Goal: Task Accomplishment & Management: Manage account settings

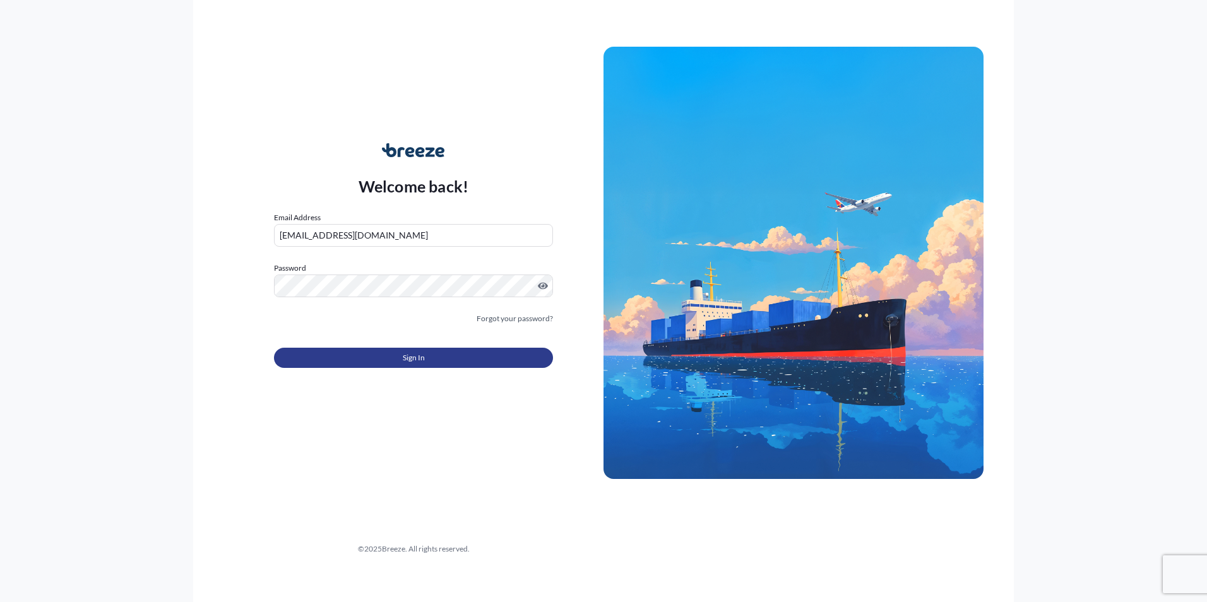
click at [424, 354] on span "Sign In" at bounding box center [414, 358] width 22 height 13
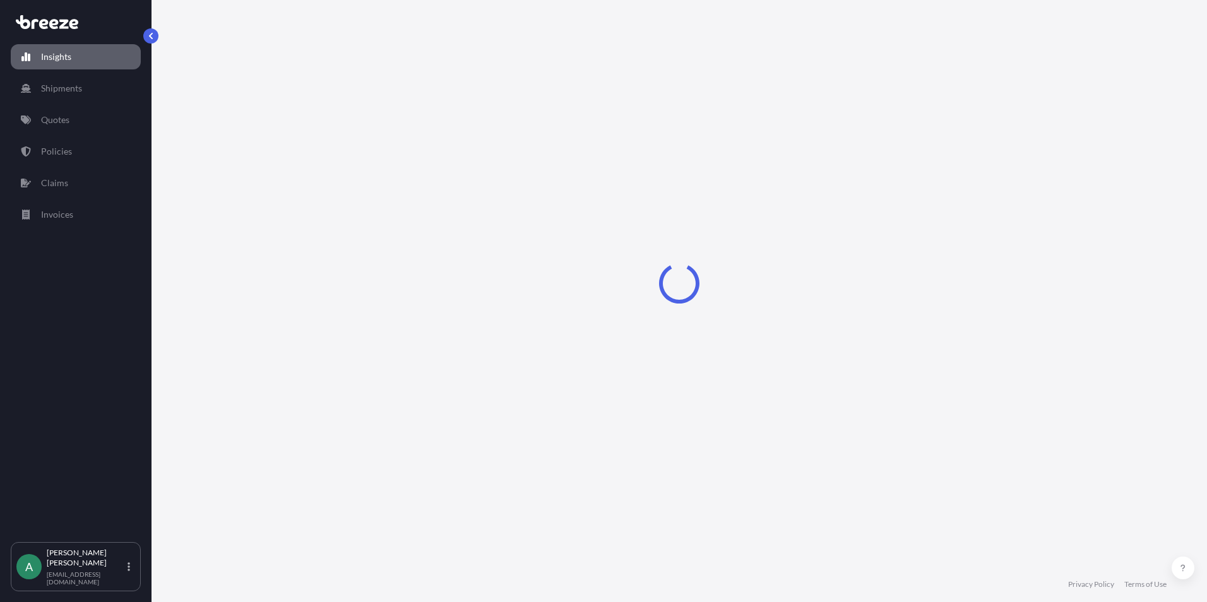
select select "2025"
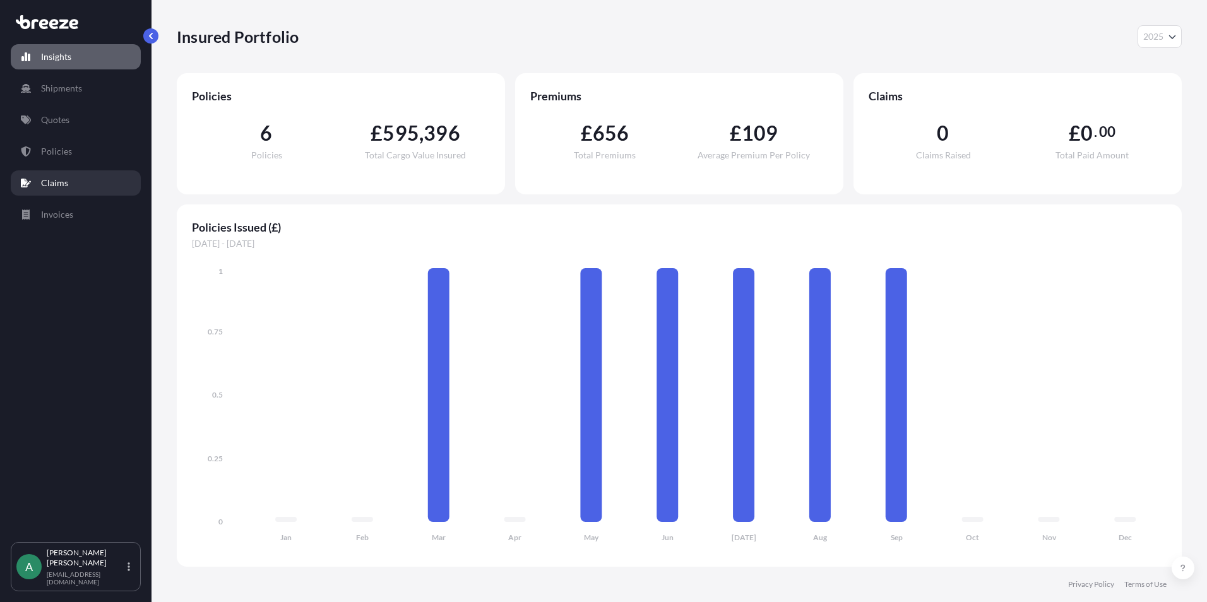
click at [62, 175] on link "Claims" at bounding box center [76, 182] width 130 height 25
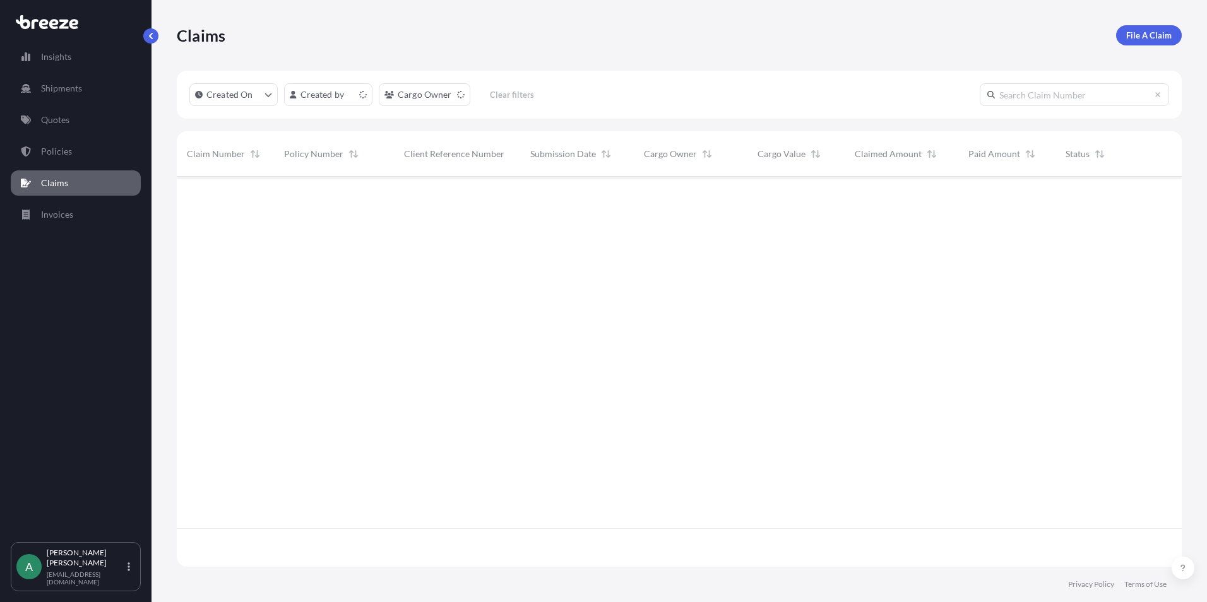
scroll to position [426, 995]
click at [63, 153] on p "Policies" at bounding box center [56, 151] width 31 height 13
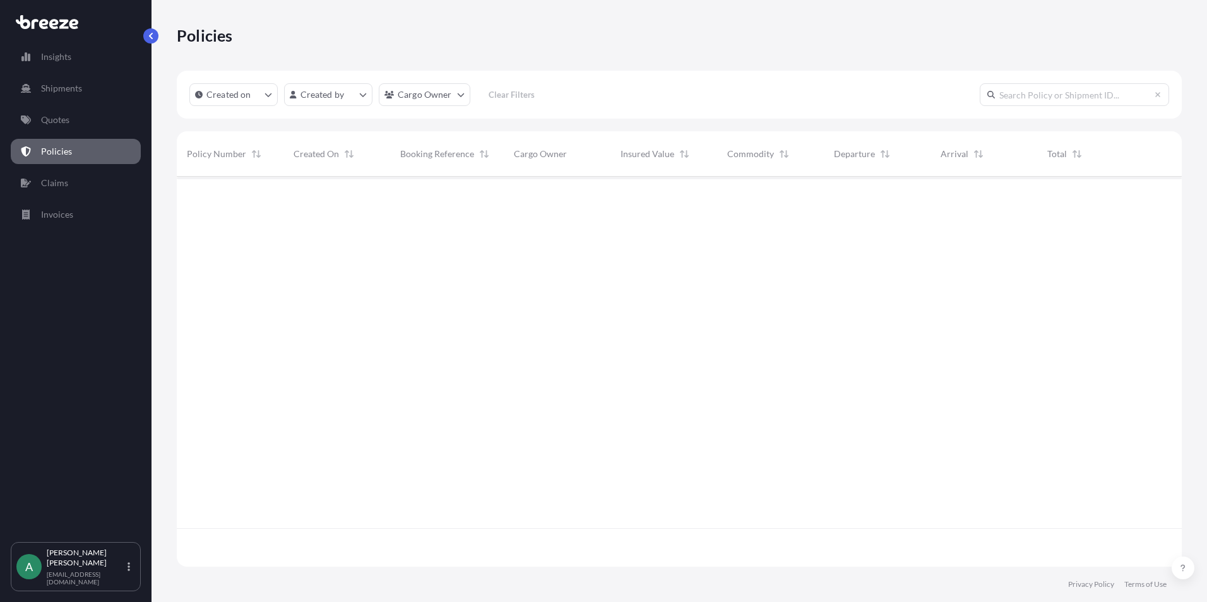
scroll to position [388, 995]
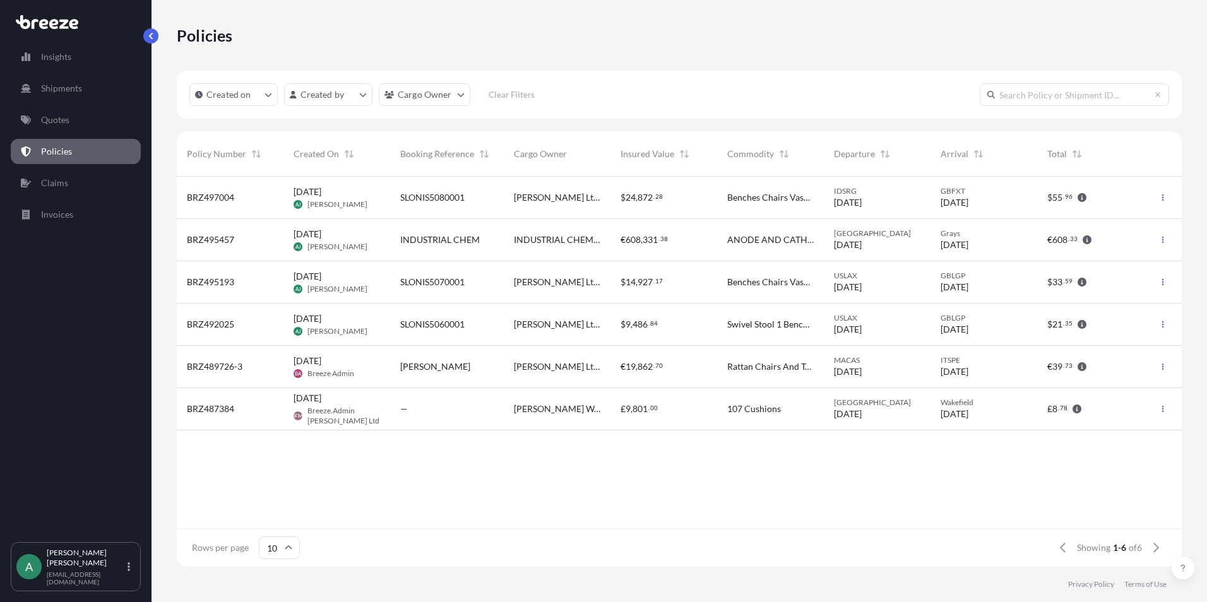
click at [449, 370] on div "[PERSON_NAME]" at bounding box center [446, 366] width 93 height 13
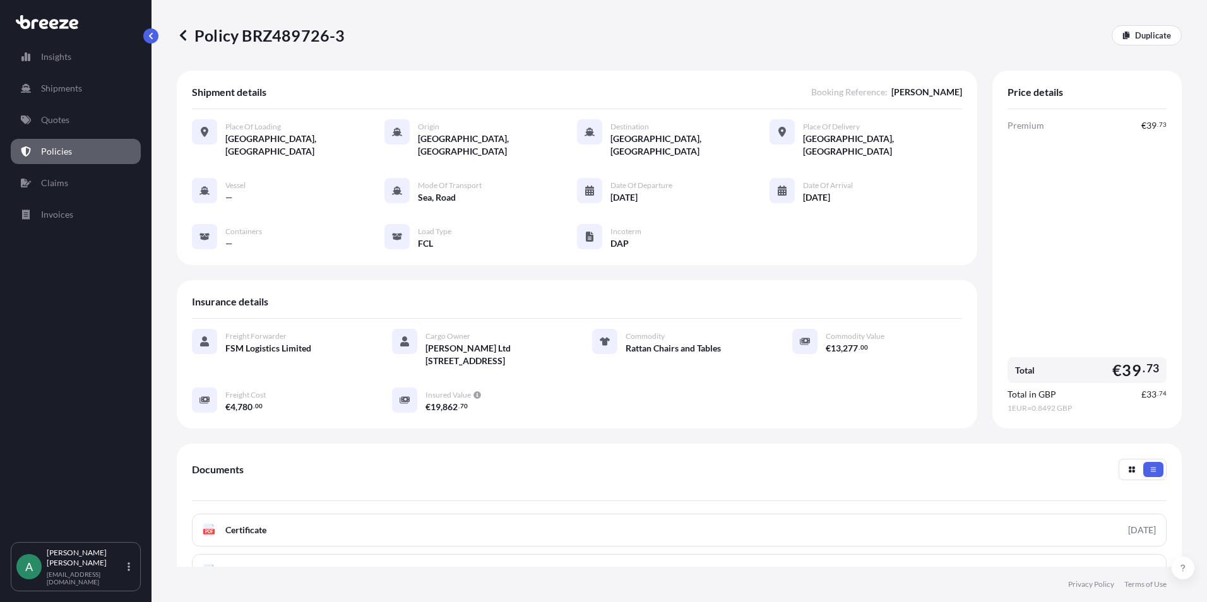
click at [52, 152] on p "Policies" at bounding box center [56, 151] width 31 height 13
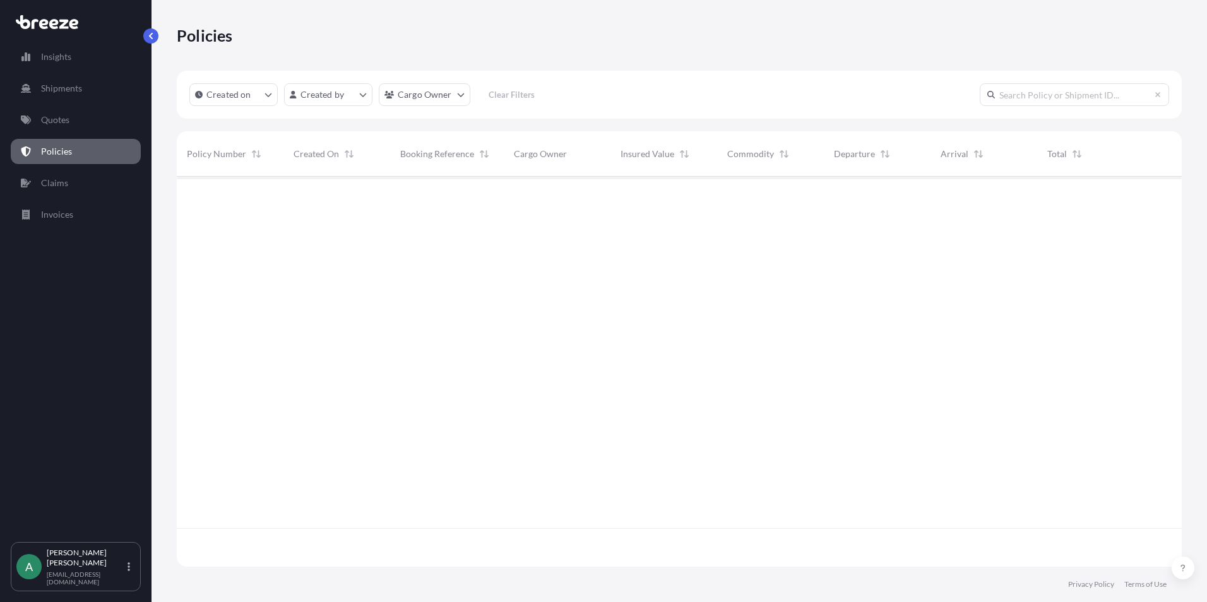
scroll to position [388, 995]
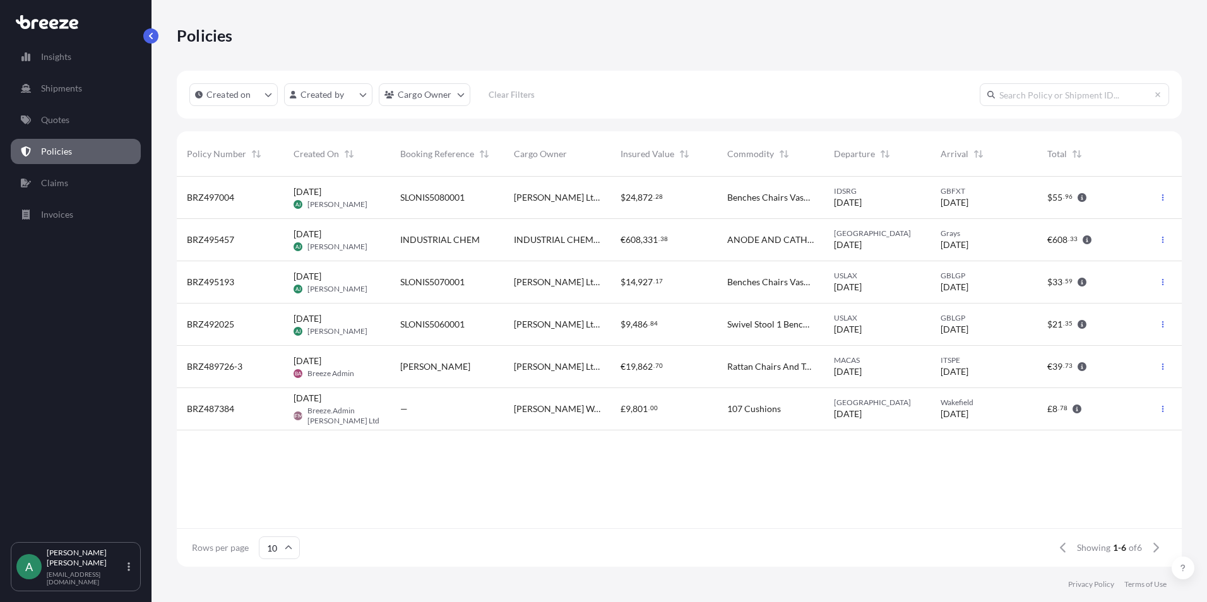
click at [467, 197] on div "SLONIS5080001" at bounding box center [446, 197] width 93 height 13
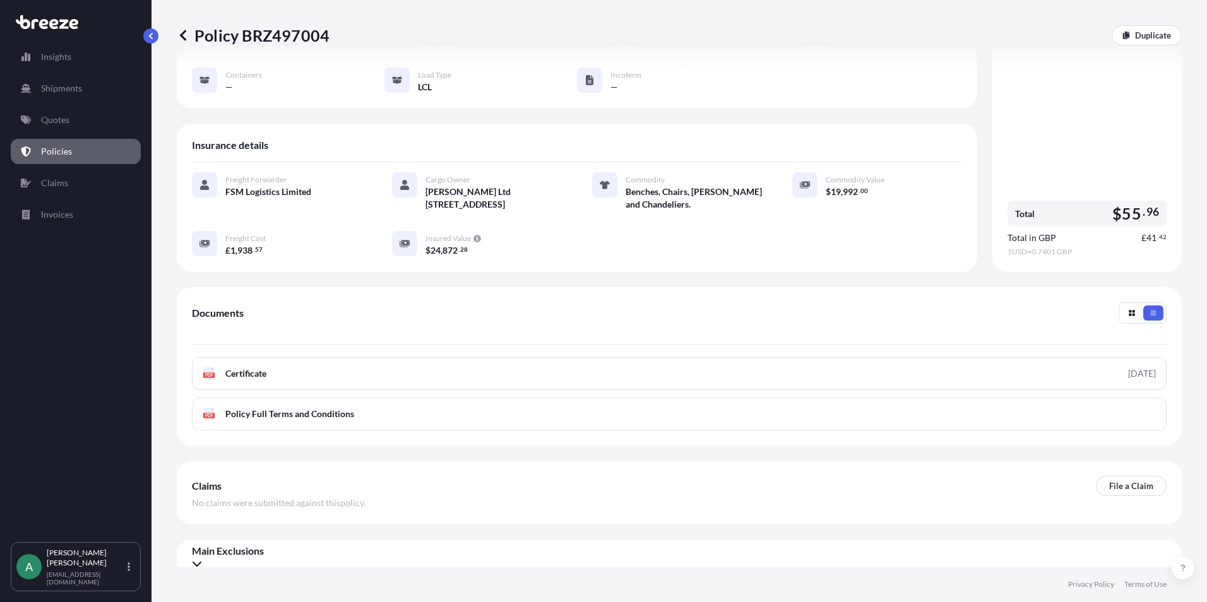
scroll to position [157, 0]
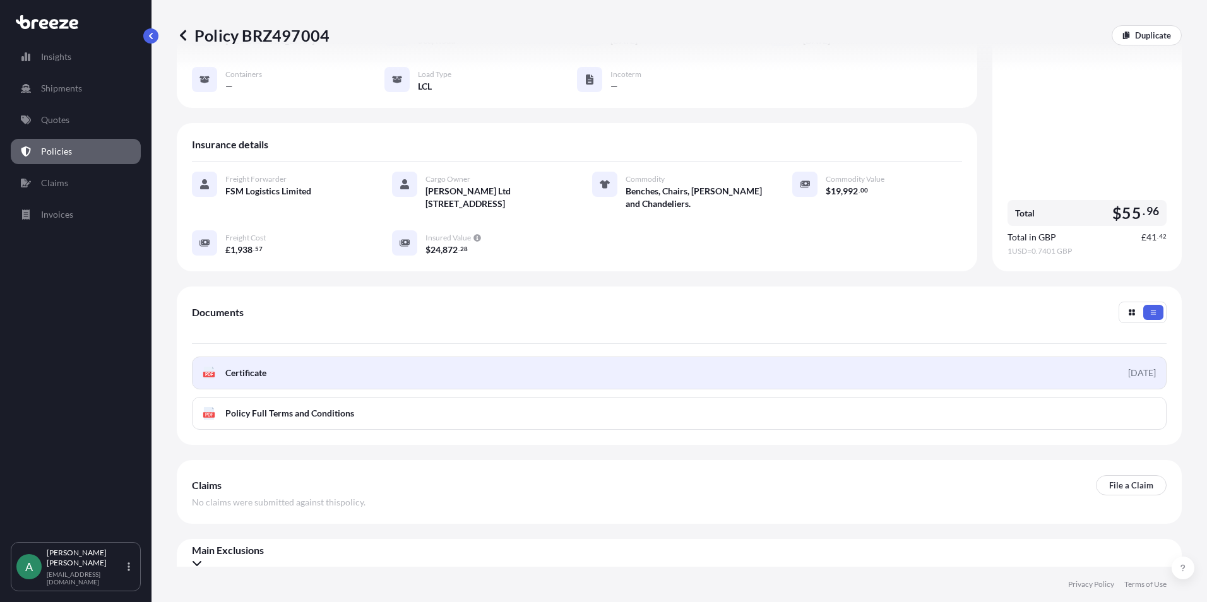
click at [277, 363] on link "PDF Certificate [DATE]" at bounding box center [679, 373] width 974 height 33
